Goal: Information Seeking & Learning: Check status

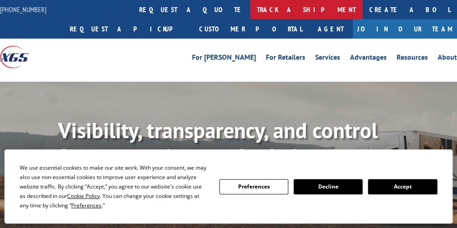
click at [250, 10] on link "track a shipment" at bounding box center [306, 9] width 112 height 19
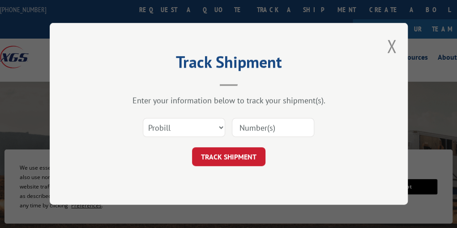
click at [263, 127] on input at bounding box center [273, 127] width 82 height 19
paste input "17342139"
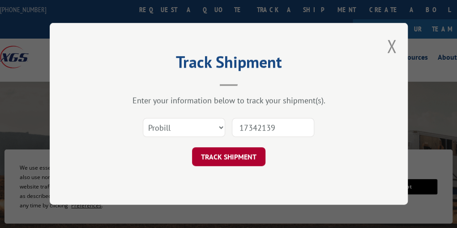
type input "17342139"
click at [234, 155] on button "TRACK SHIPMENT" at bounding box center [228, 156] width 73 height 19
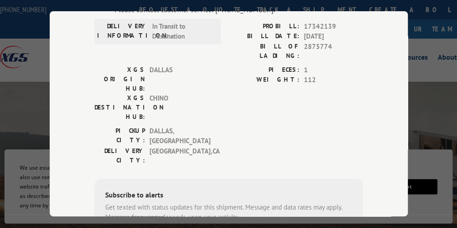
scroll to position [134, 0]
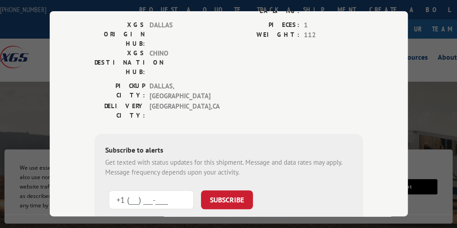
click at [149, 190] on input "+1 (___) ___-____" at bounding box center [151, 199] width 85 height 19
paste input "626) 403-3842"
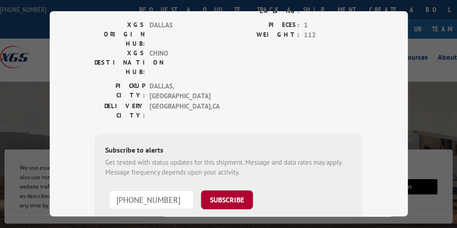
type input "[PHONE_NUMBER]"
click at [221, 190] on button "SUBSCRIBE" at bounding box center [227, 199] width 52 height 19
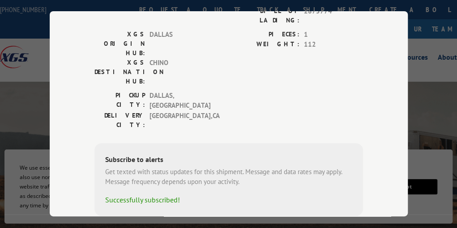
scroll to position [35, 0]
